Goal: Task Accomplishment & Management: Use online tool/utility

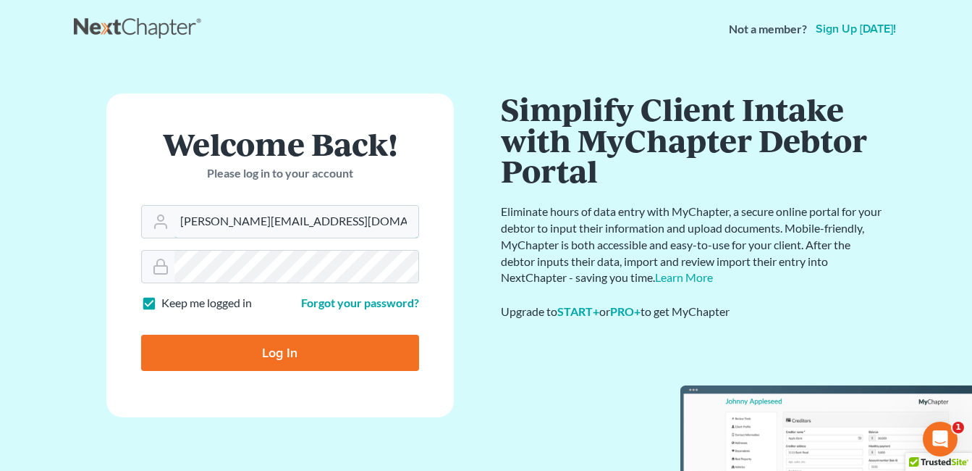
drag, startPoint x: 287, startPoint y: 224, endPoint x: 97, endPoint y: 249, distance: 192.1
click at [97, 249] on div "Welcome Back! Please log in to your account Email Address danielle@fcwlegal.com…" at bounding box center [280, 266] width 413 height 347
click at [269, 226] on input "danielle@fcwlegal.com" at bounding box center [296, 222] width 244 height 32
drag, startPoint x: 258, startPoint y: 224, endPoint x: 137, endPoint y: 237, distance: 122.4
click at [137, 237] on form "Welcome Back! Please log in to your account Email Address danielle@fcwlegal.com…" at bounding box center [279, 255] width 347 height 324
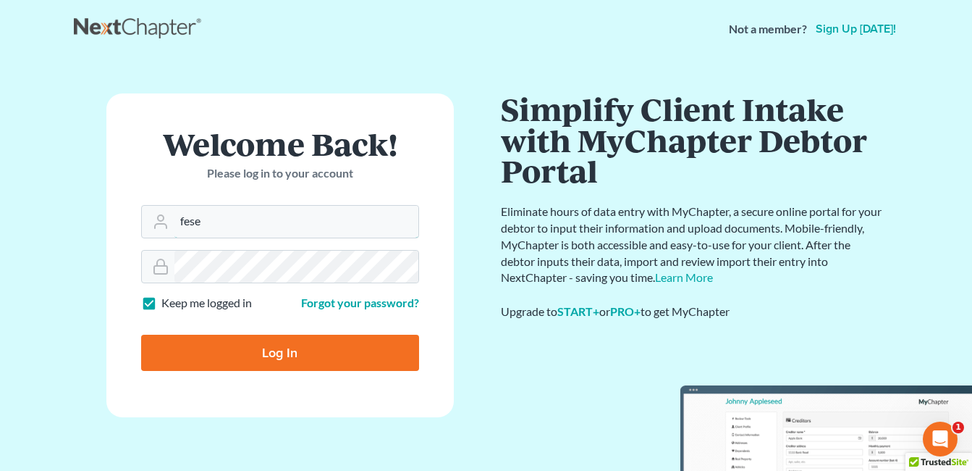
type input "[EMAIL_ADDRESS][DOMAIN_NAME]"
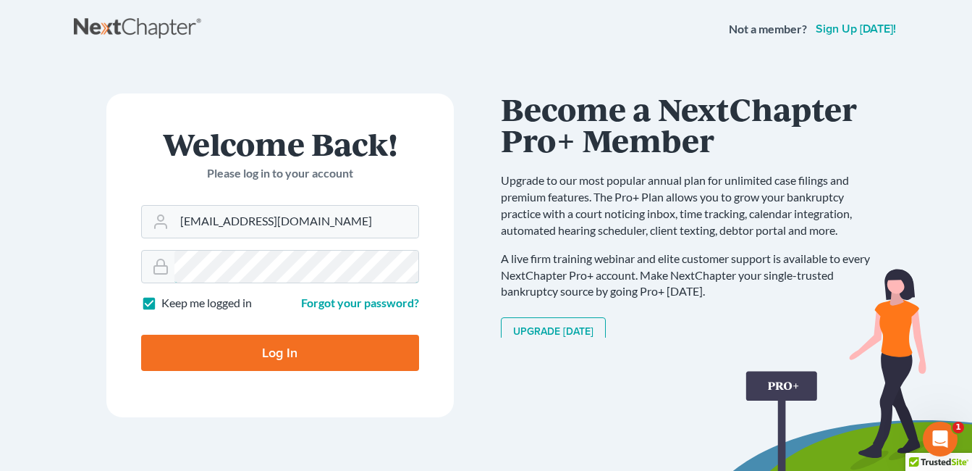
click at [121, 279] on form "Welcome Back! Please log in to your account Email Address fesenmyer_law@hotmail…" at bounding box center [279, 255] width 347 height 324
click at [90, 370] on div "Welcome Back! Please log in to your account Email Address fesenmyer_law@hotmail…" at bounding box center [280, 266] width 413 height 347
click at [193, 355] on input "Log In" at bounding box center [280, 352] width 278 height 36
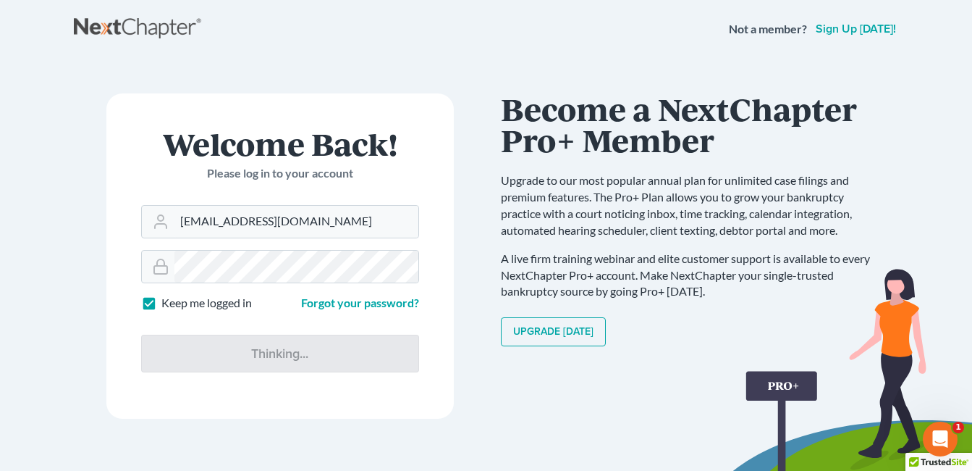
type input "Thinking..."
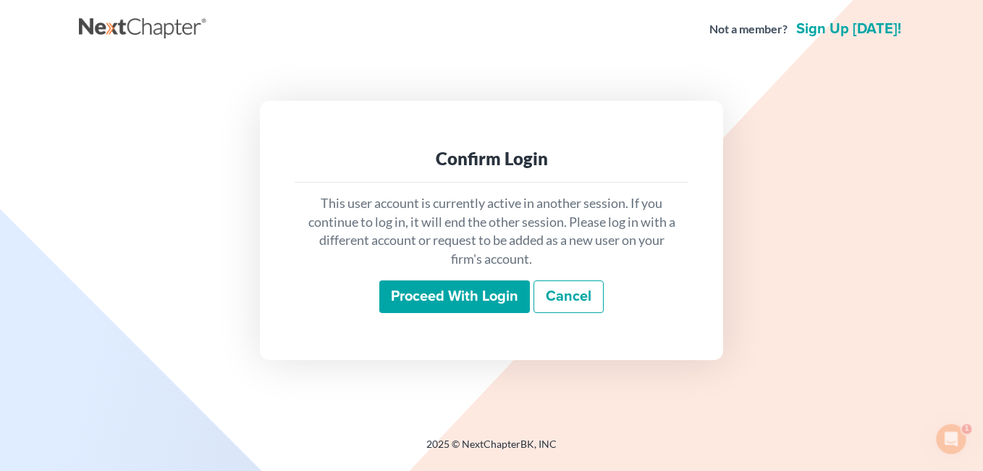
click at [457, 290] on input "Proceed with login" at bounding box center [454, 296] width 151 height 33
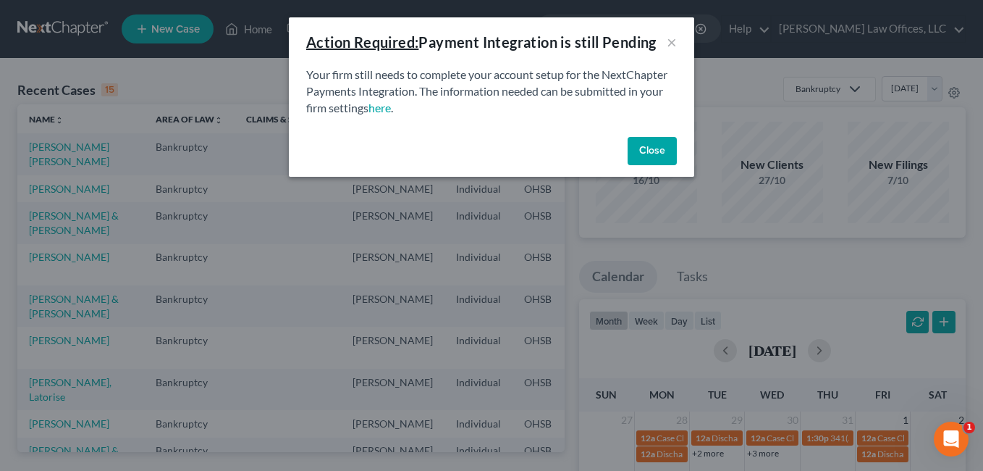
click at [652, 145] on button "Close" at bounding box center [652, 151] width 49 height 29
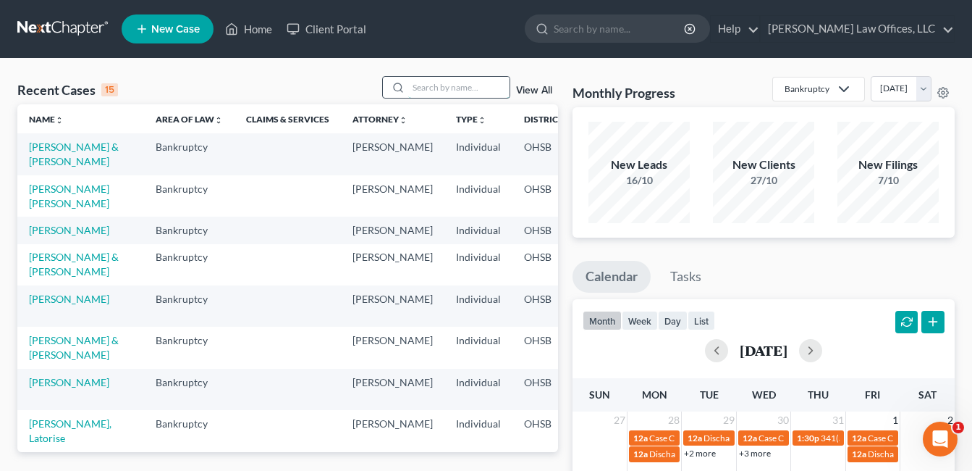
click at [431, 90] on input "search" at bounding box center [458, 87] width 101 height 21
type input "cruze"
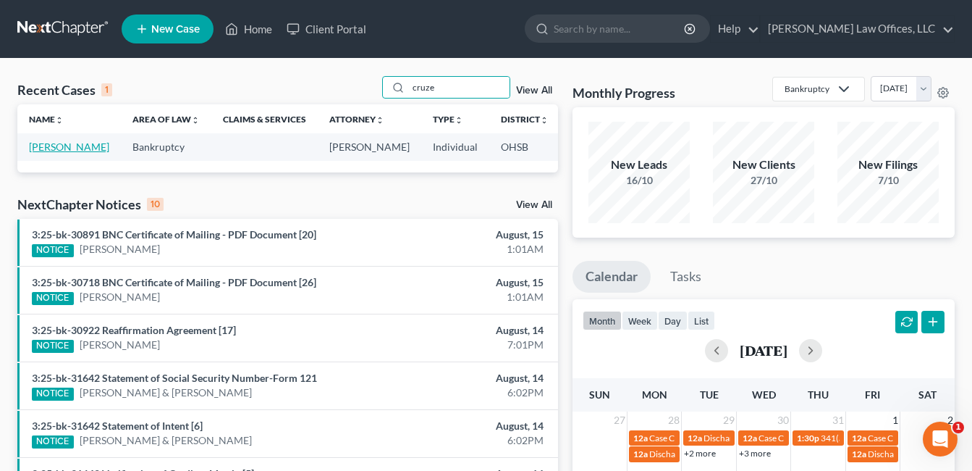
click at [41, 153] on link "[PERSON_NAME]" at bounding box center [69, 146] width 80 height 12
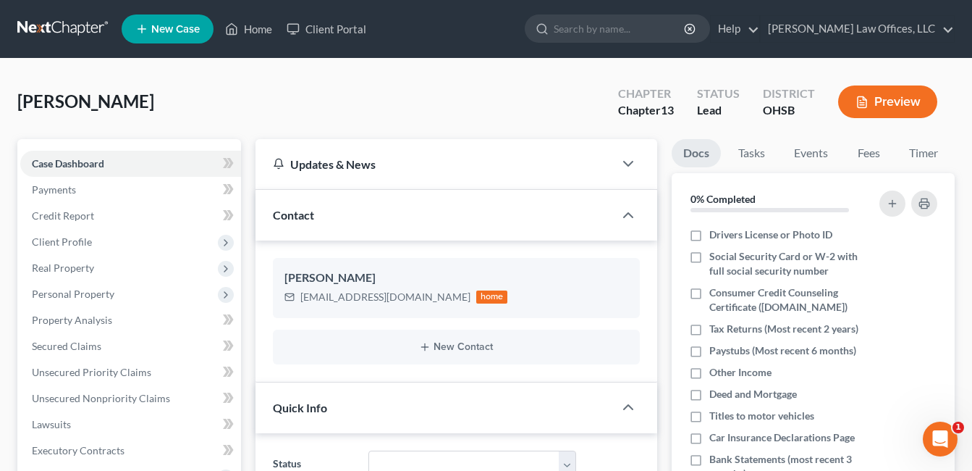
scroll to position [72, 0]
